Goal: Information Seeking & Learning: Find specific fact

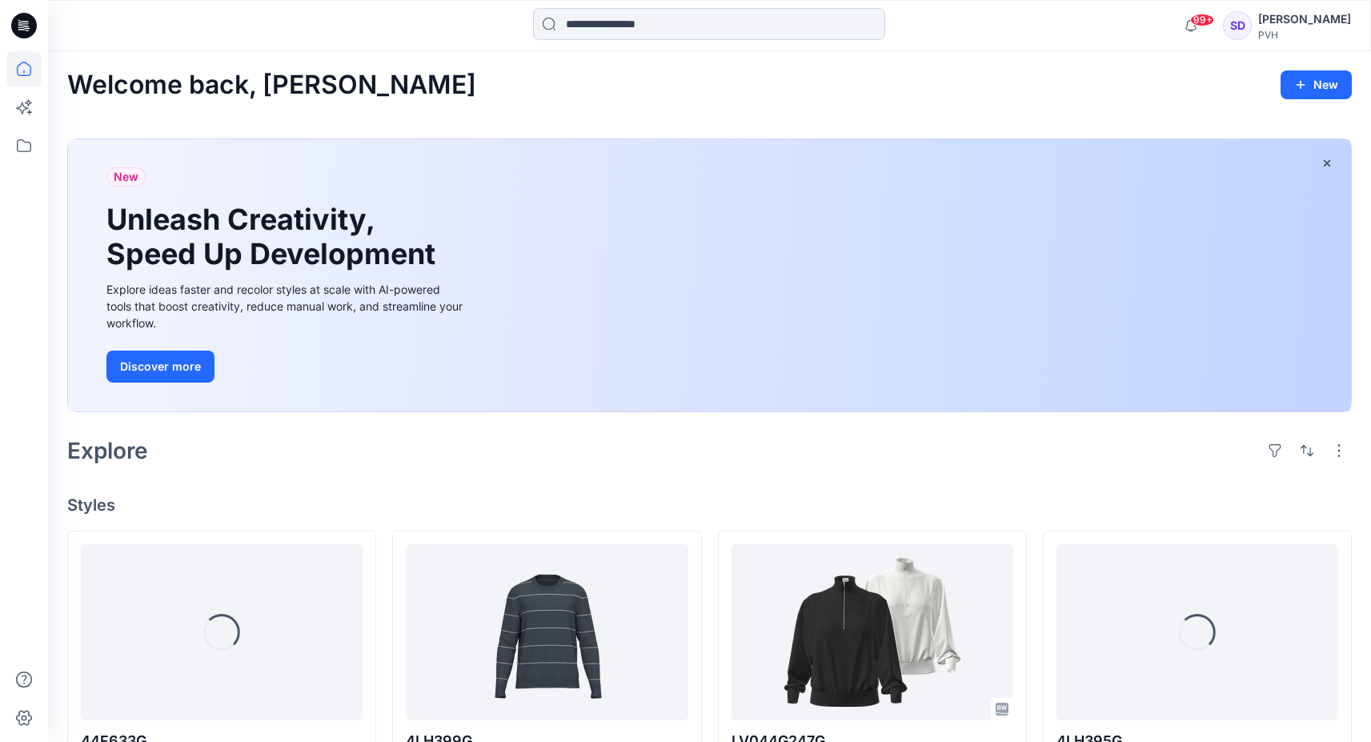
click at [692, 24] on input at bounding box center [709, 24] width 352 height 32
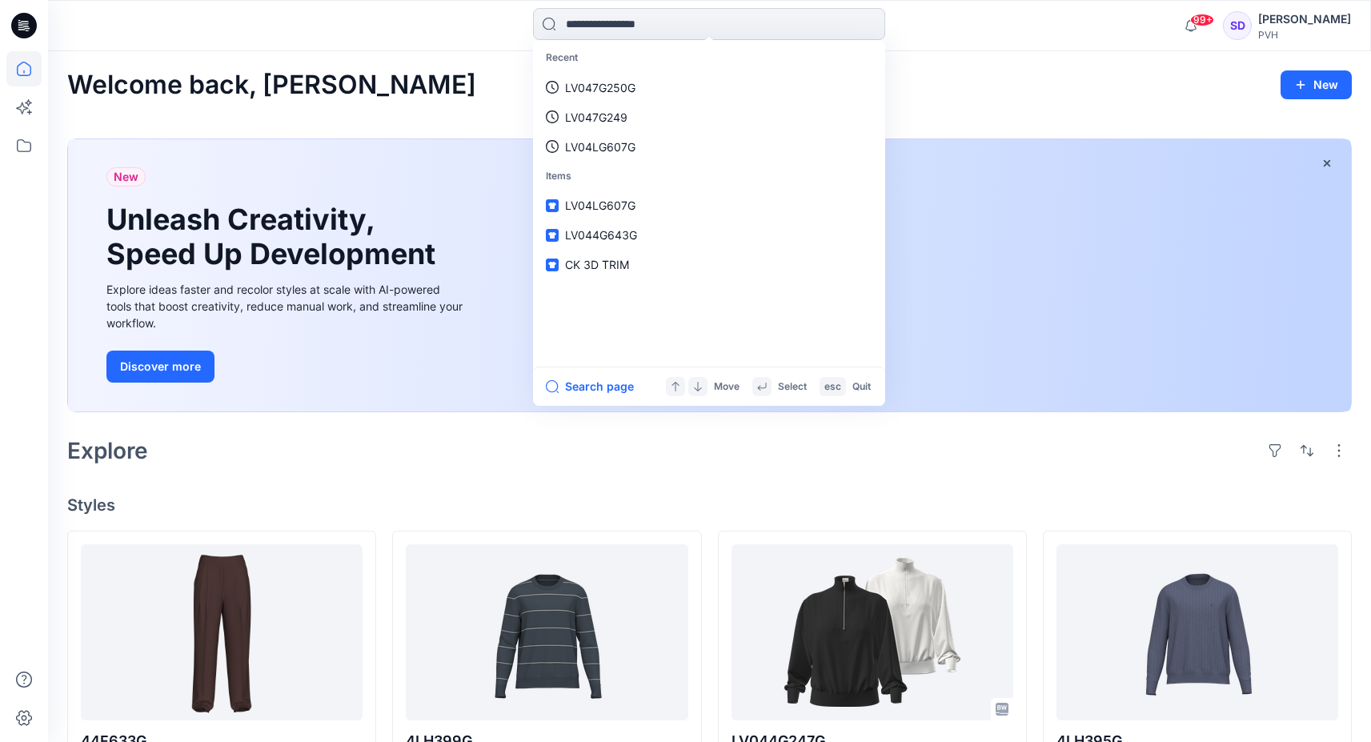
paste input "**********"
type input "**********"
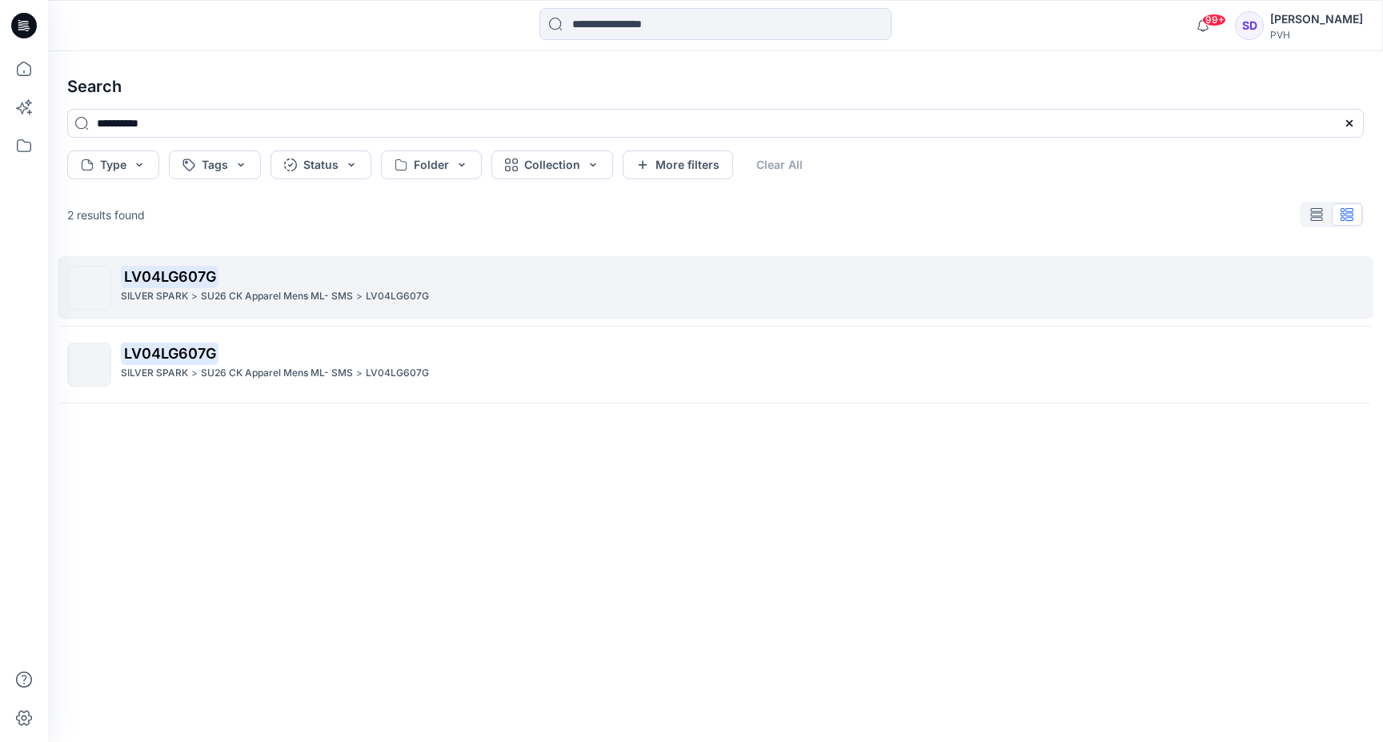
click at [504, 279] on p "LV04LG607G" at bounding box center [742, 277] width 1242 height 22
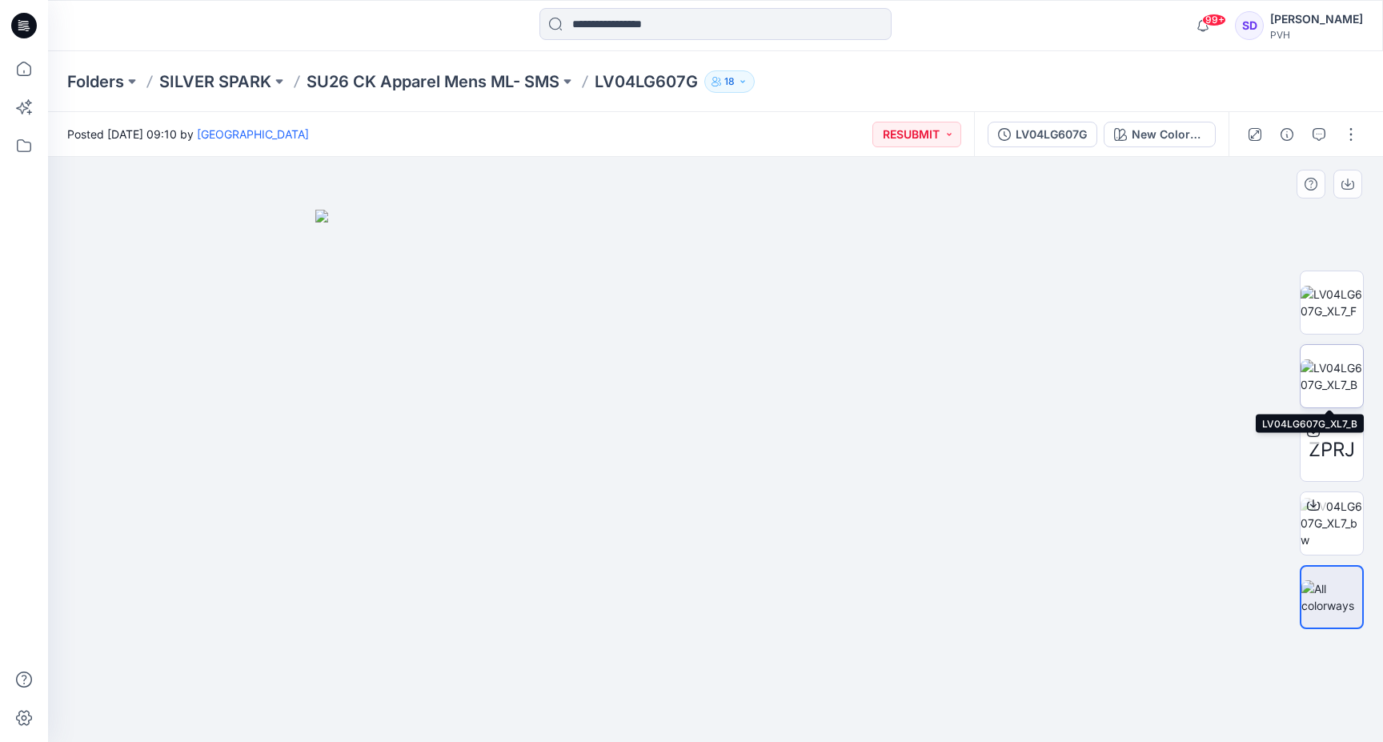
click at [1333, 371] on img at bounding box center [1332, 376] width 62 height 34
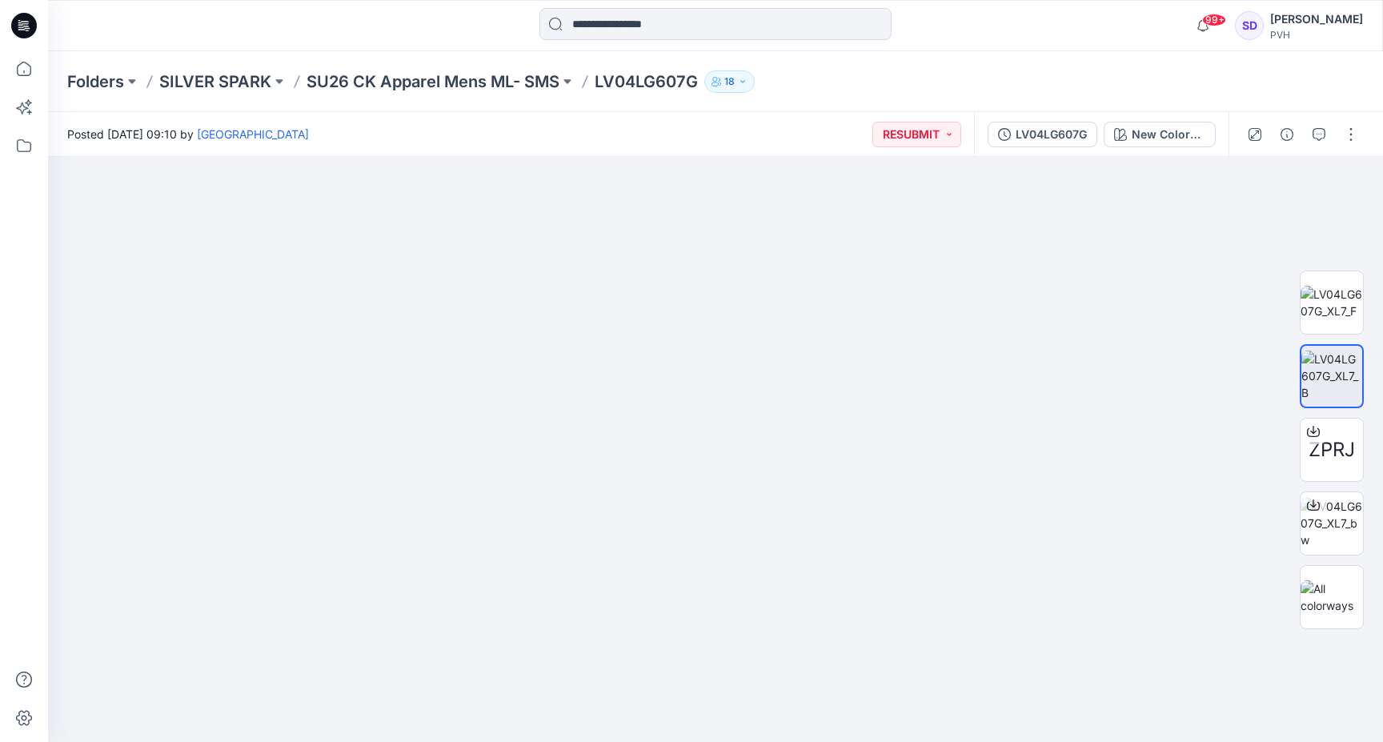
drag, startPoint x: 744, startPoint y: 227, endPoint x: 743, endPoint y: 78, distance: 149.7
click at [743, 78] on div "Folders SILVER SPARK SU26 CK Apparel Mens ML- SMS LV04LG607G 18 Posted [DATE] 0…" at bounding box center [715, 396] width 1335 height 691
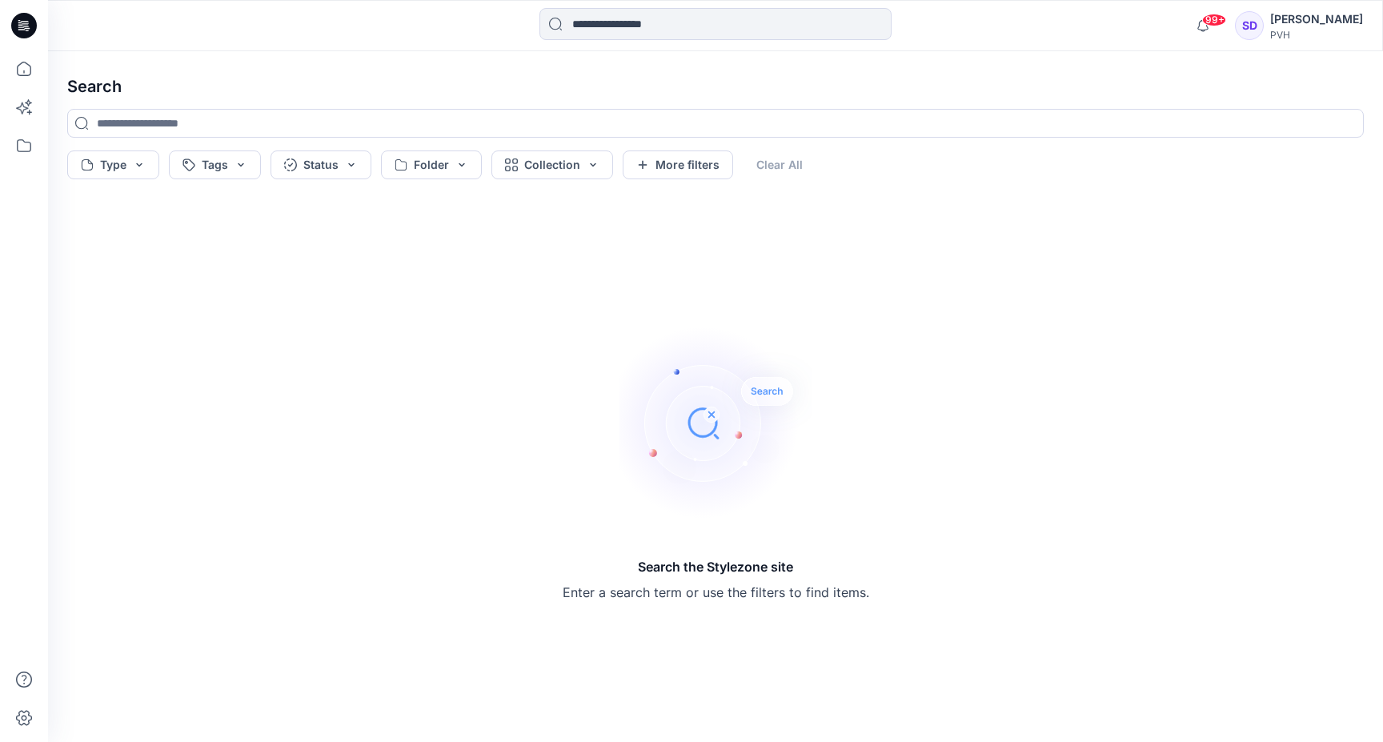
click at [32, 26] on icon at bounding box center [24, 26] width 26 height 26
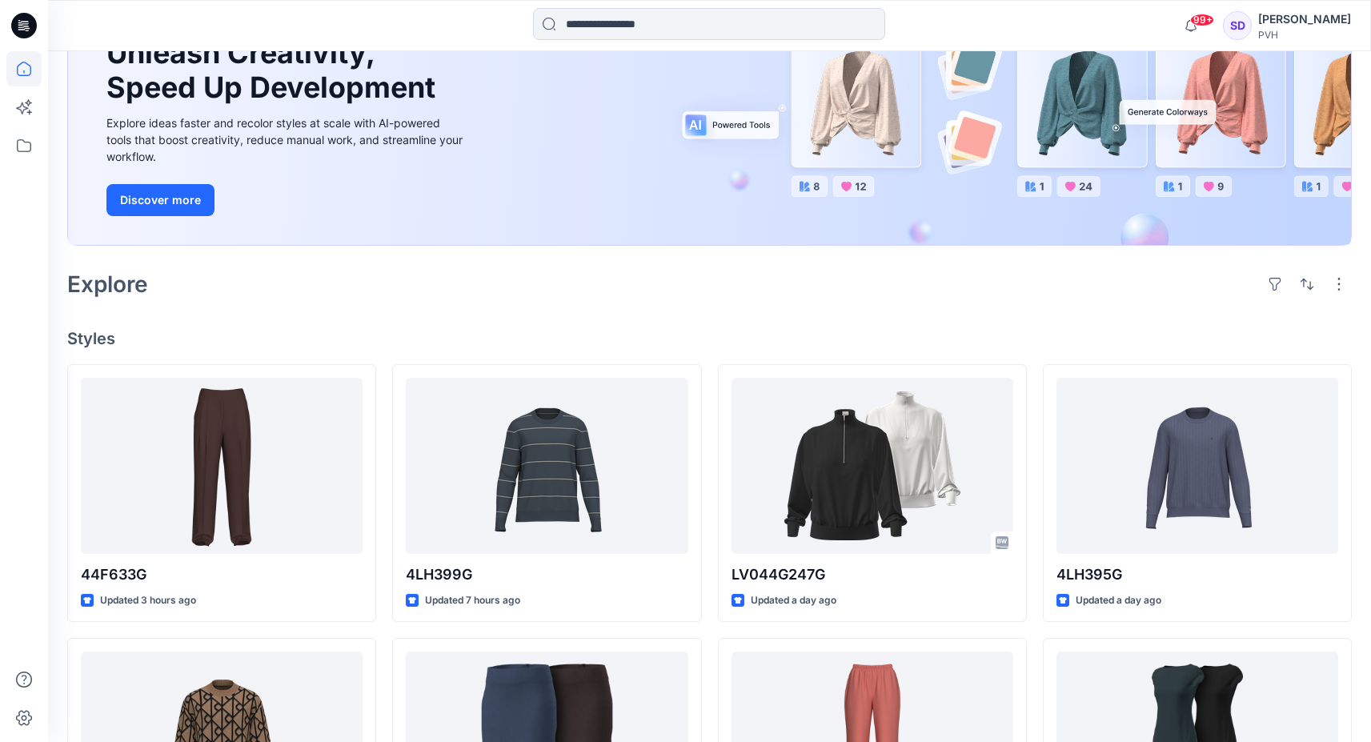
scroll to position [173, 0]
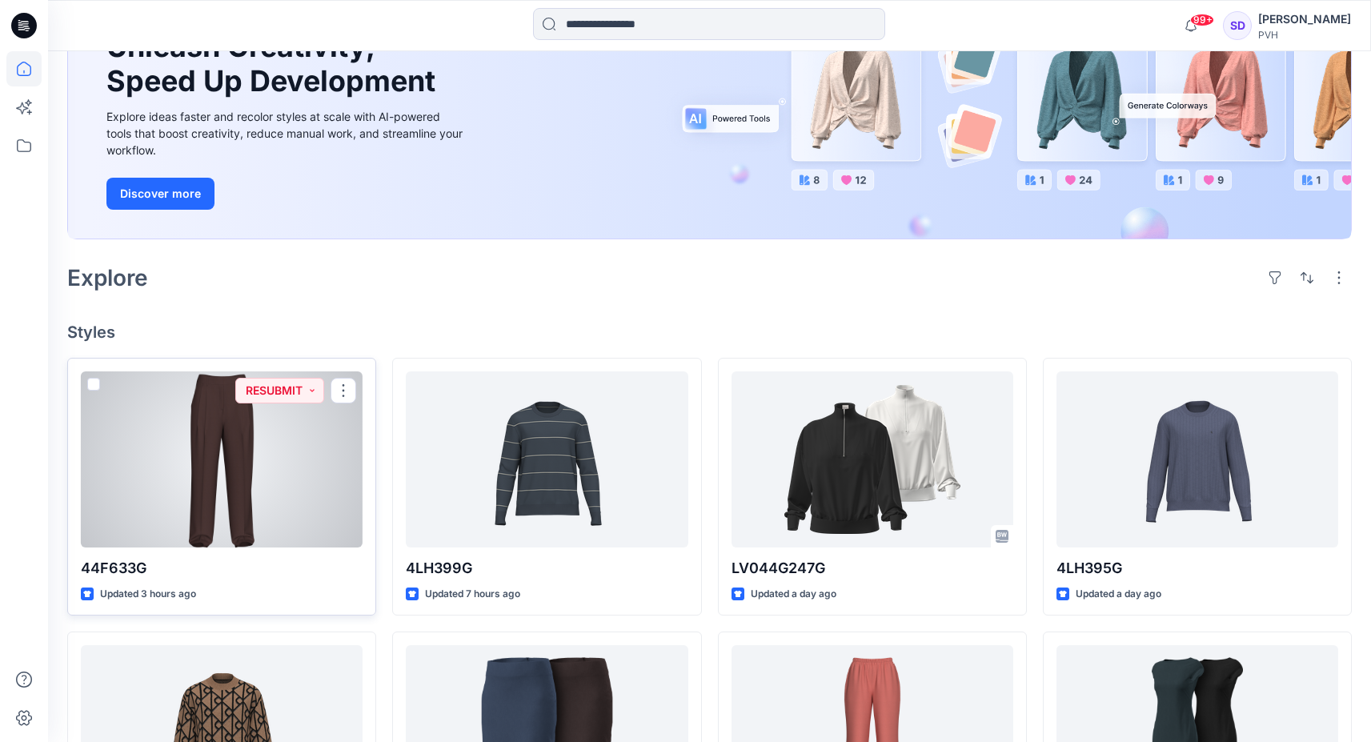
click at [220, 480] on div at bounding box center [222, 459] width 282 height 176
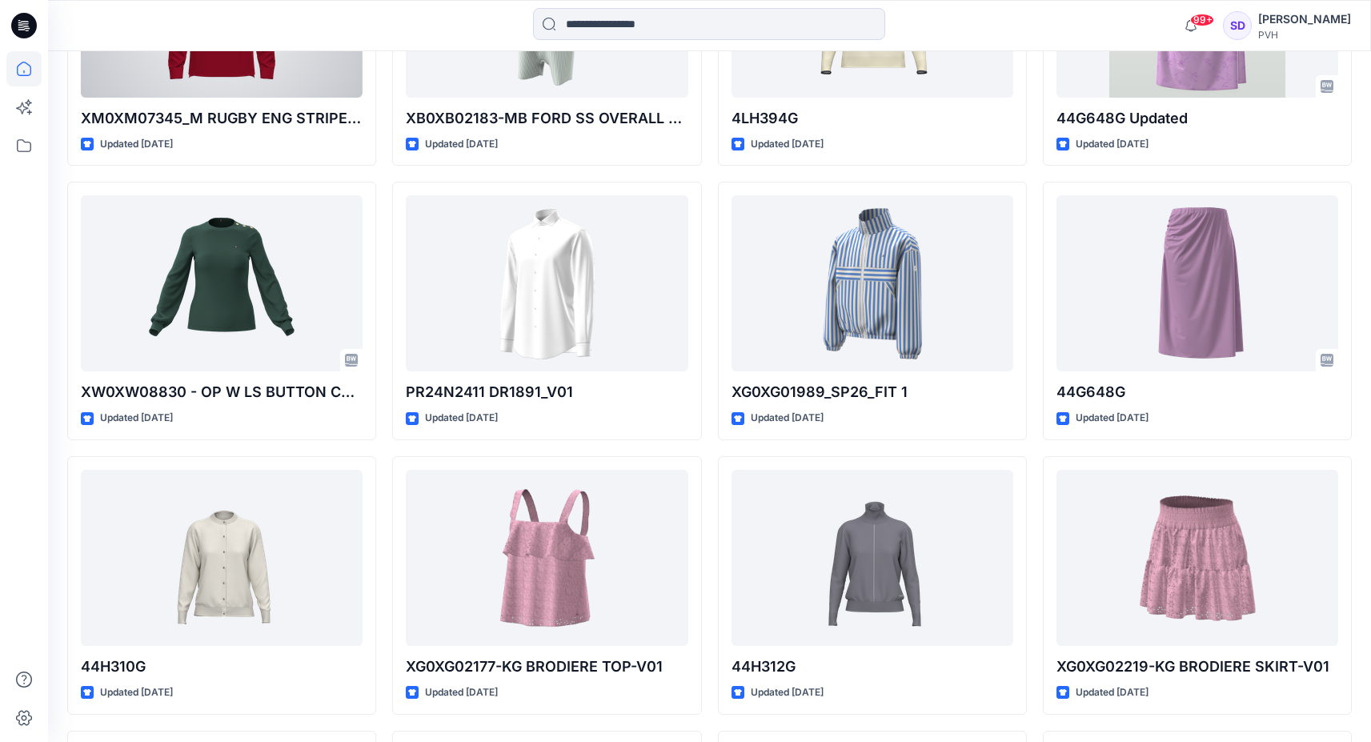
scroll to position [3140, 0]
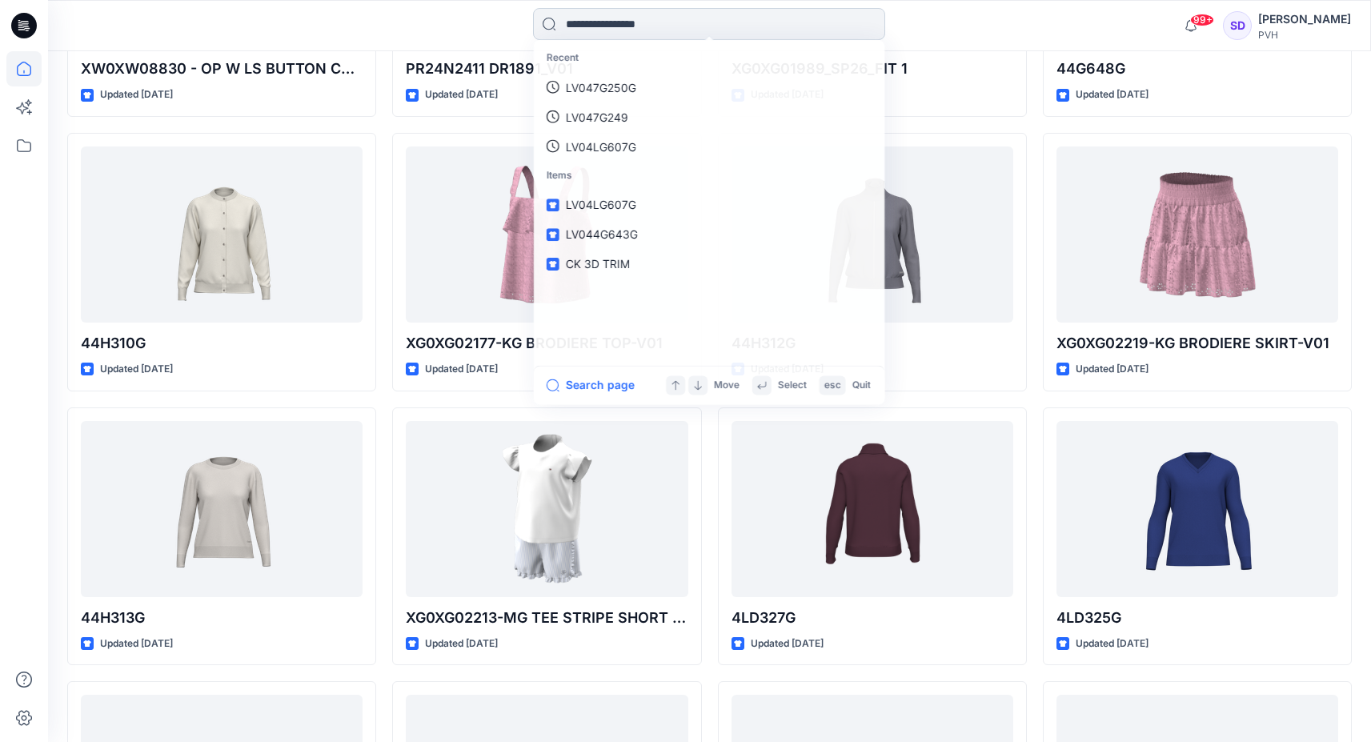
click at [612, 28] on input at bounding box center [709, 24] width 352 height 32
type input "****"
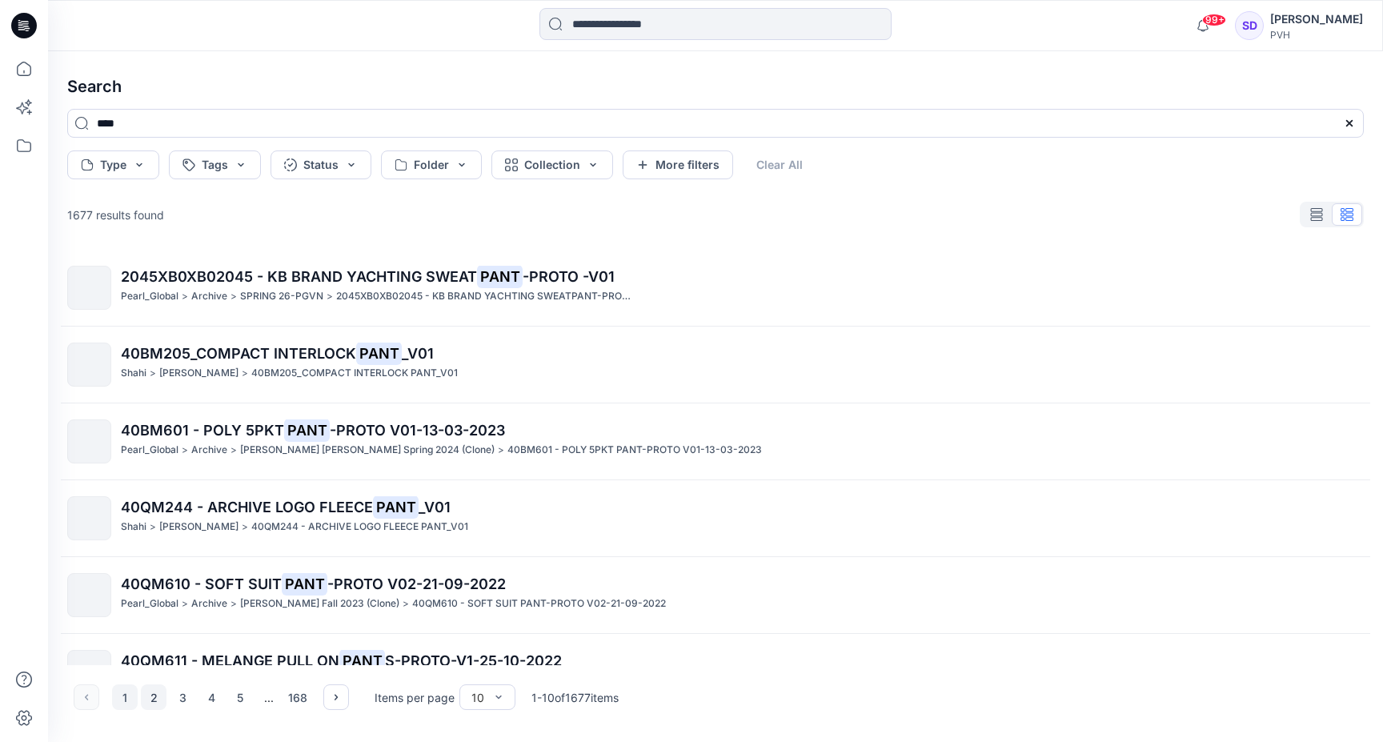
click at [150, 700] on button "2" at bounding box center [154, 697] width 26 height 26
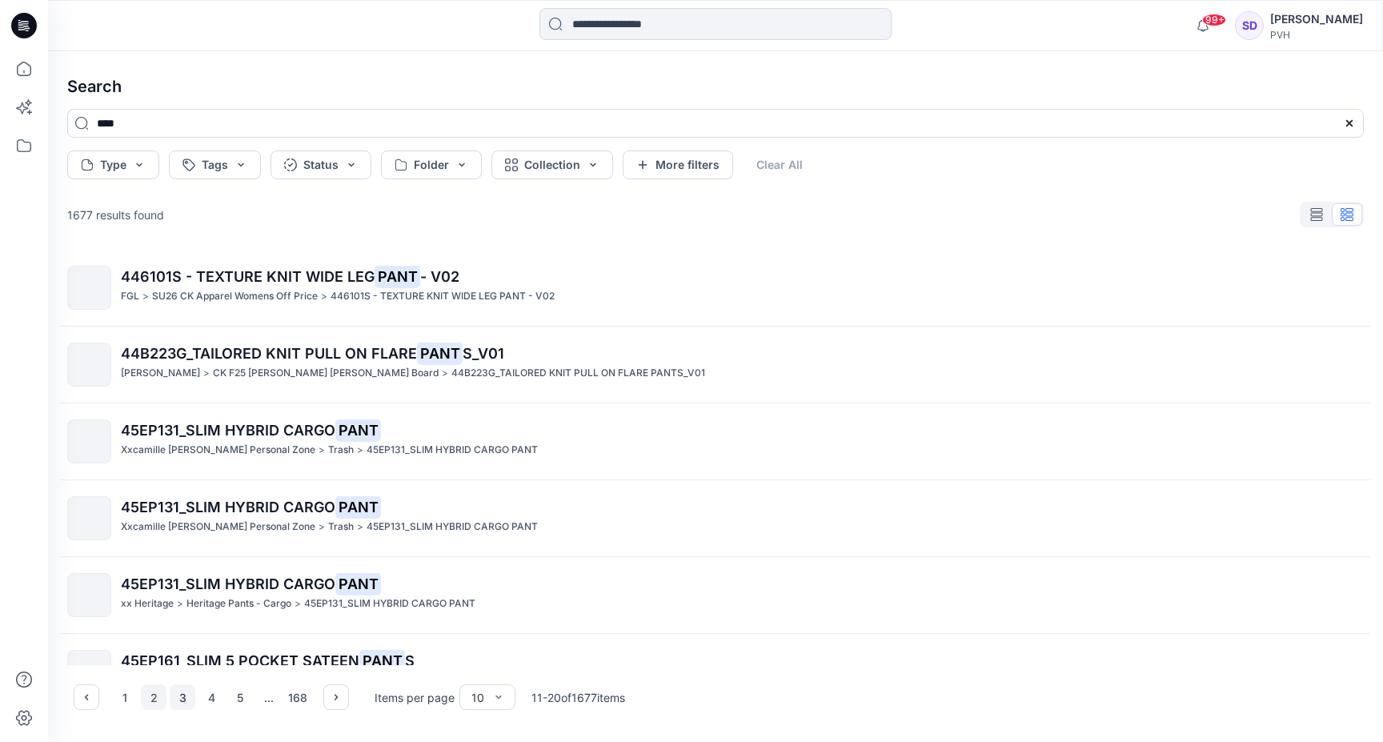
click at [180, 695] on button "3" at bounding box center [183, 697] width 26 height 26
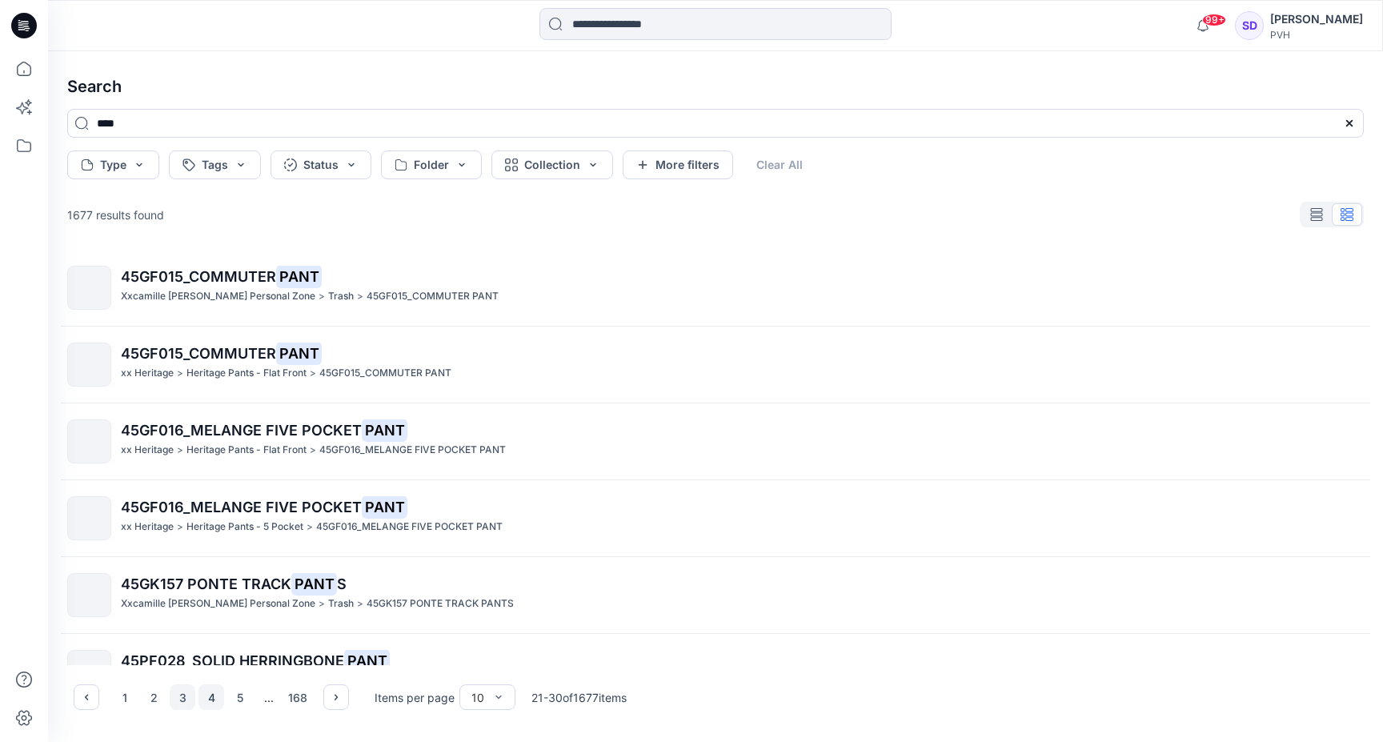
click at [203, 699] on button "4" at bounding box center [212, 697] width 26 height 26
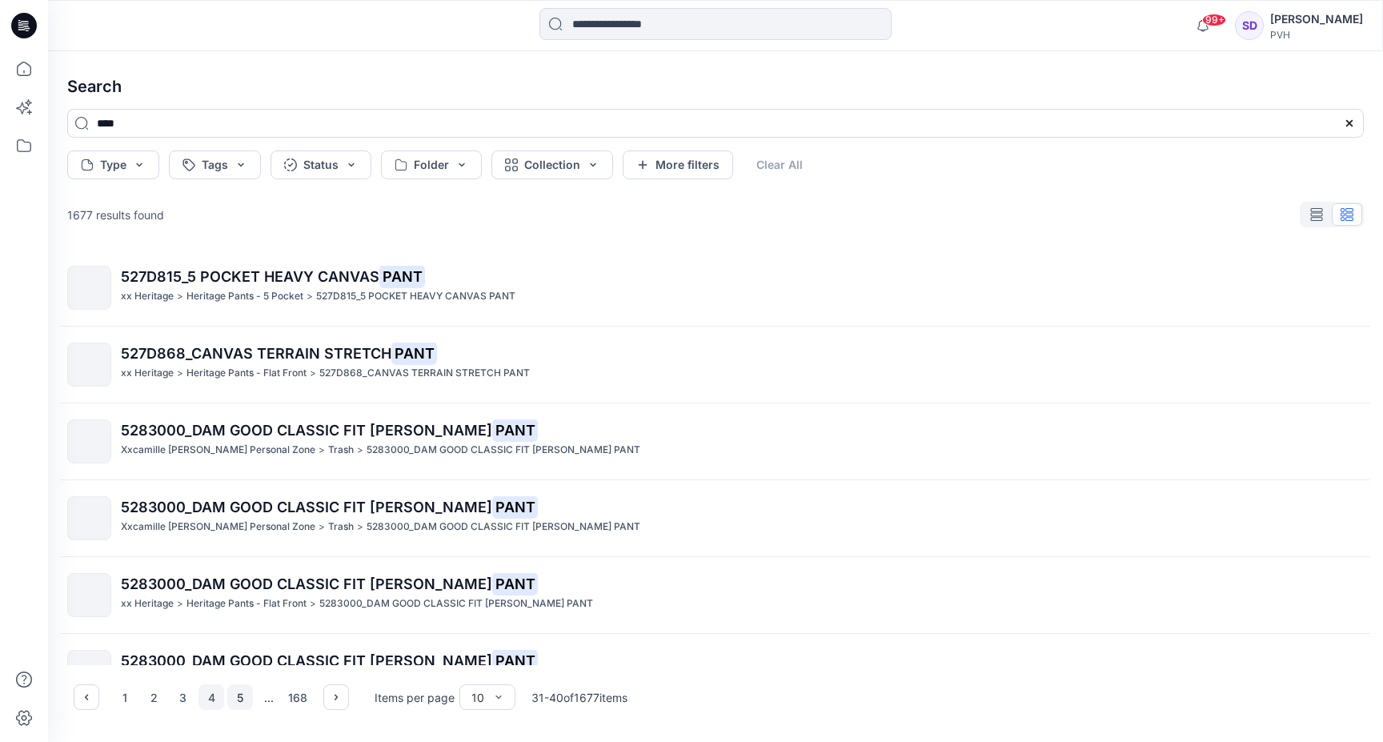
click at [247, 696] on button "5" at bounding box center [240, 697] width 26 height 26
